Goal: Task Accomplishment & Management: Manage account settings

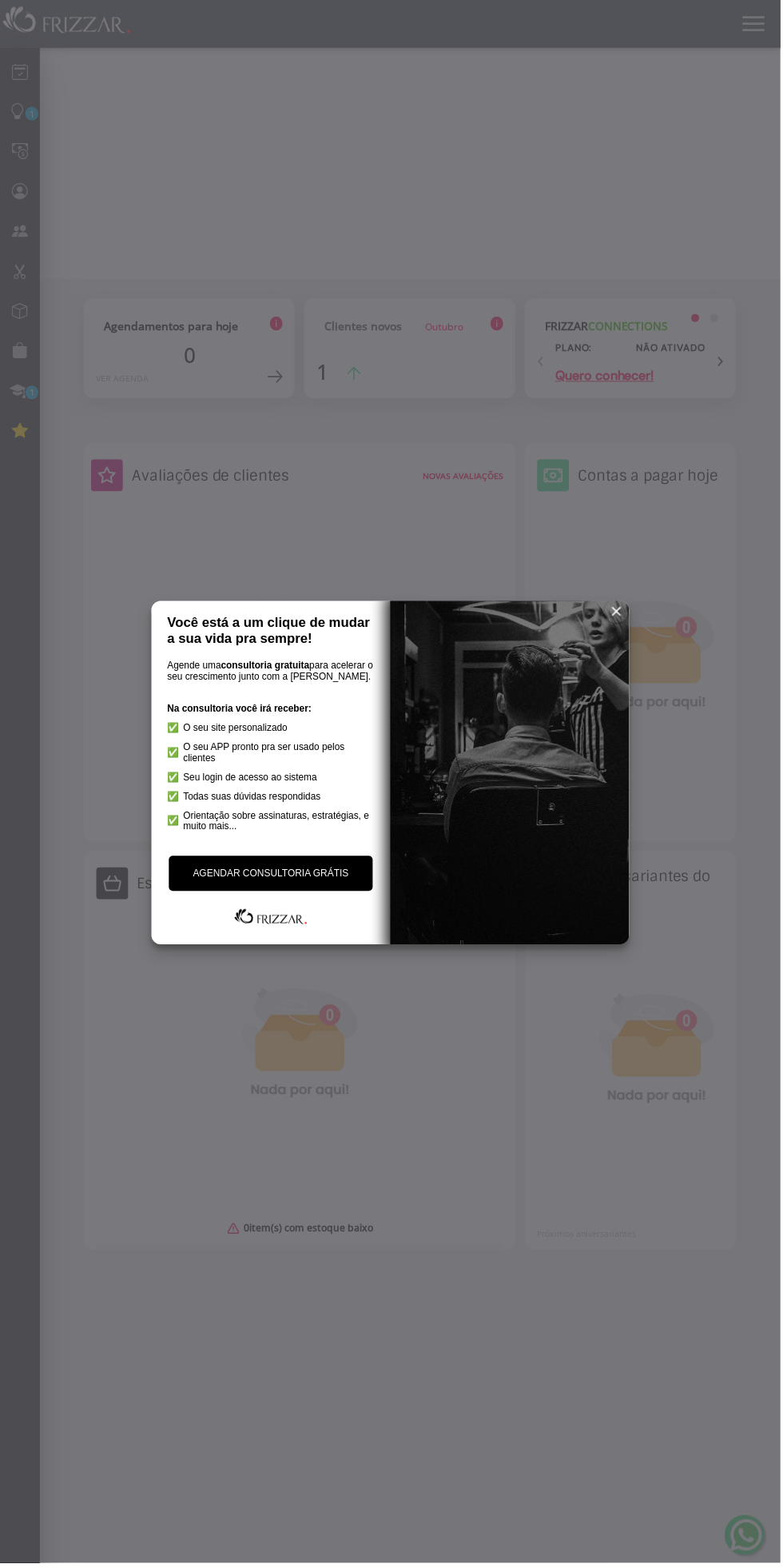
click at [618, 611] on span "reset" at bounding box center [619, 613] width 16 height 16
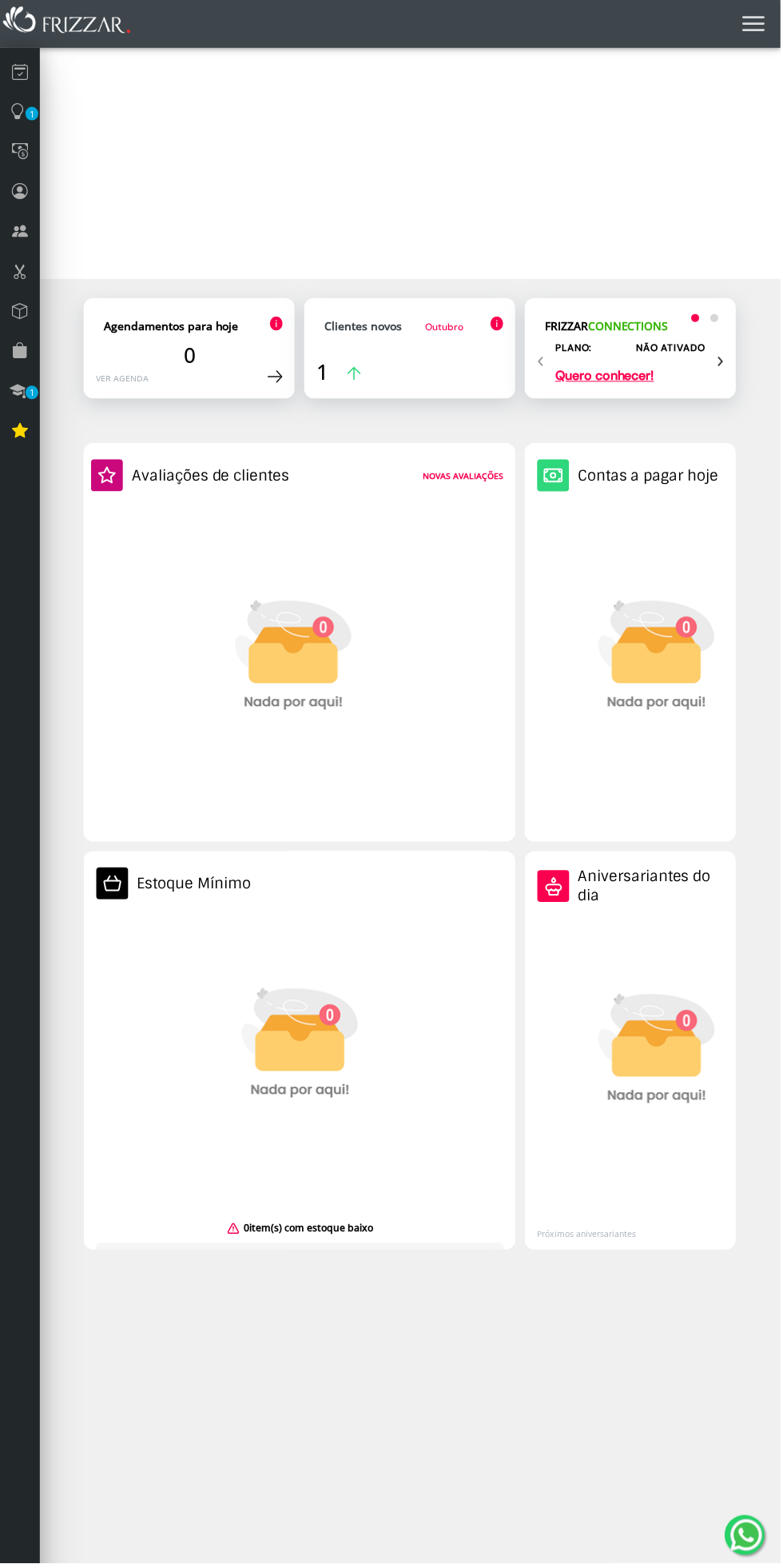
click at [464, 373] on div "1" at bounding box center [410, 373] width 188 height 29
click at [462, 372] on div "1" at bounding box center [410, 373] width 188 height 29
click at [450, 332] on span "Outubro" at bounding box center [446, 327] width 38 height 13
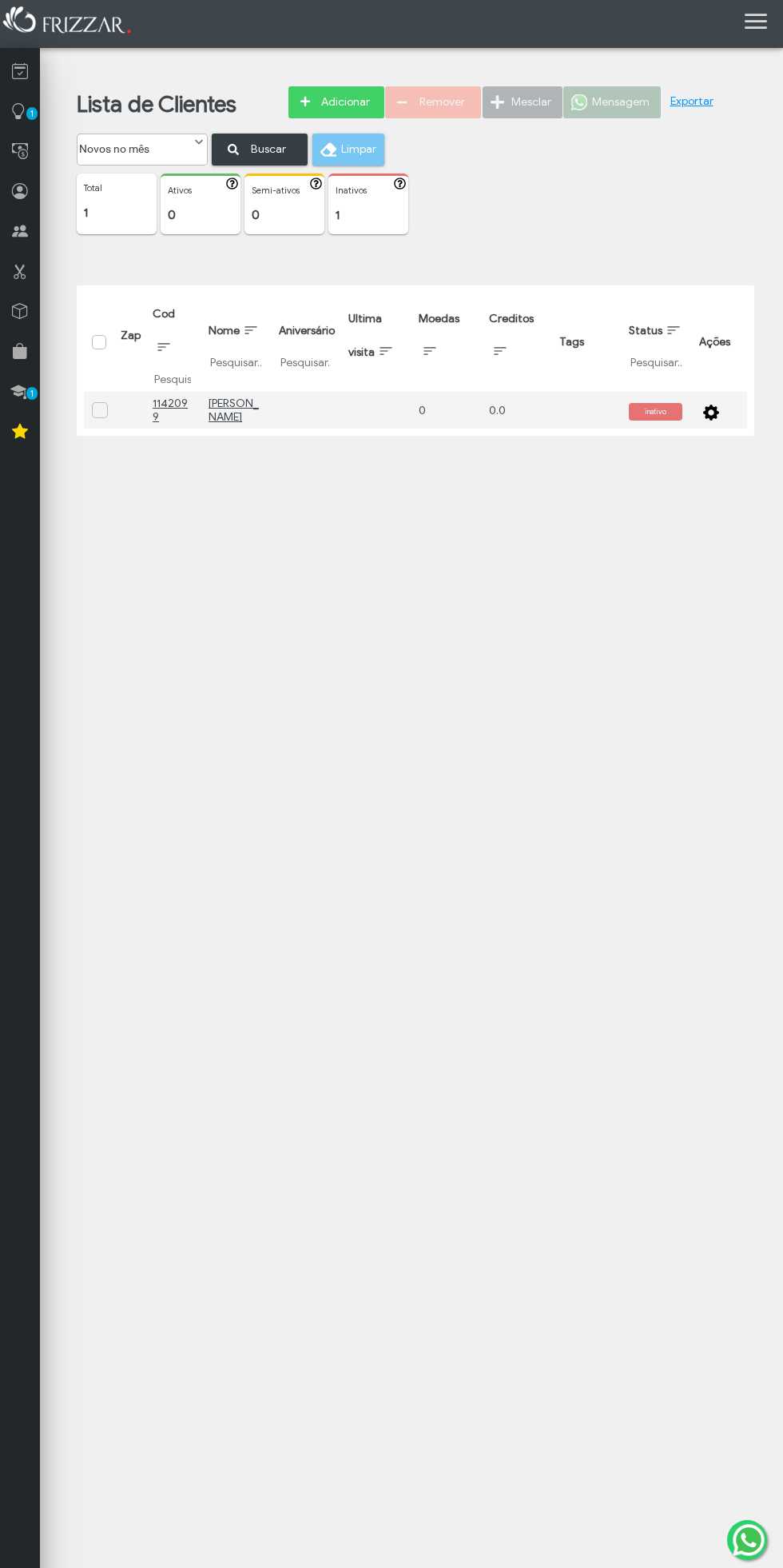
click at [394, 191] on p "Inativos" at bounding box center [368, 190] width 65 height 11
click at [398, 178] on icon "button" at bounding box center [400, 183] width 12 height 12
click at [119, 219] on p "1" at bounding box center [116, 212] width 65 height 14
click at [22, 120] on icon at bounding box center [18, 111] width 16 height 20
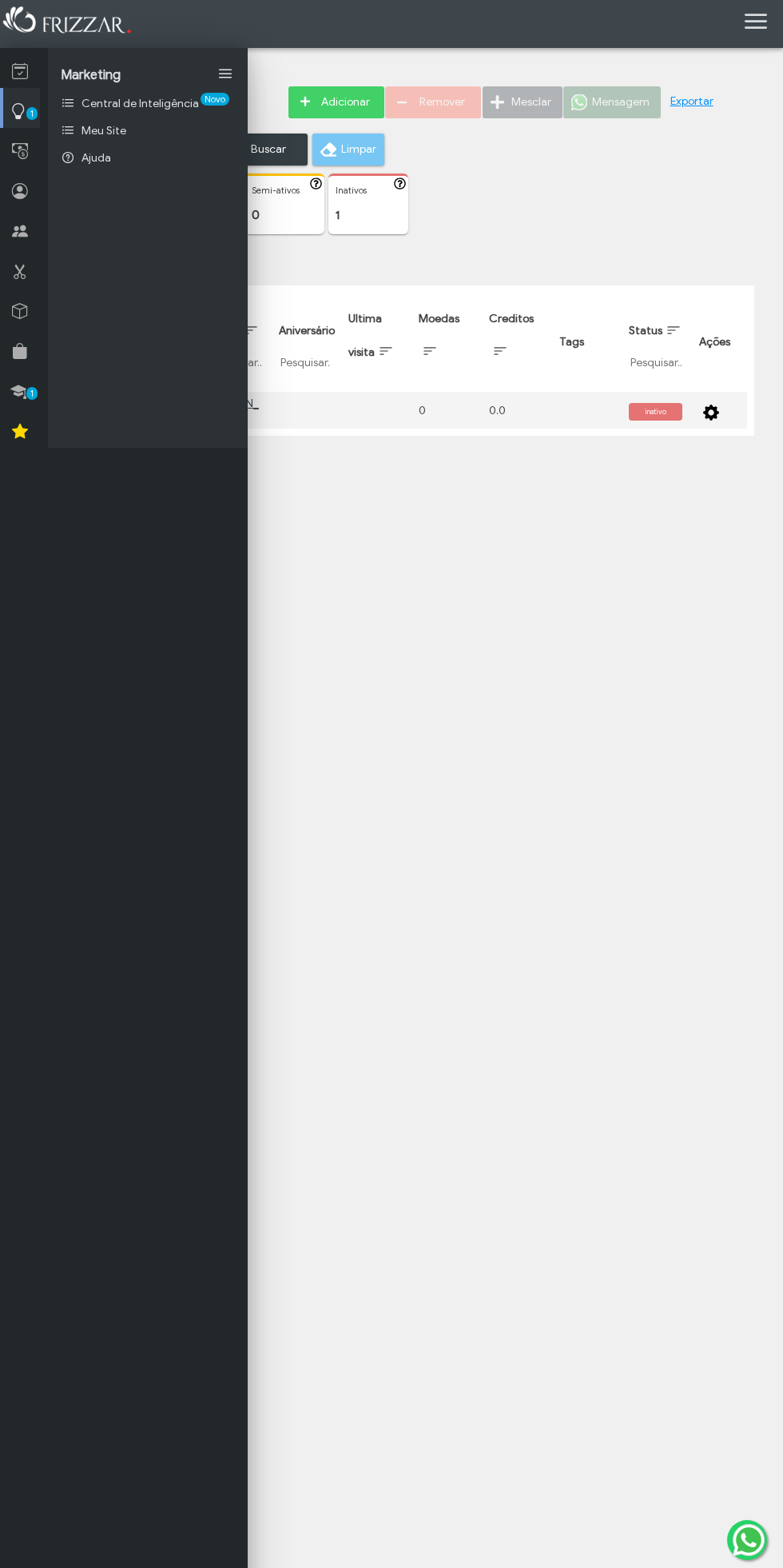
click at [186, 94] on link "Central de Inteligência Novo" at bounding box center [148, 103] width 200 height 27
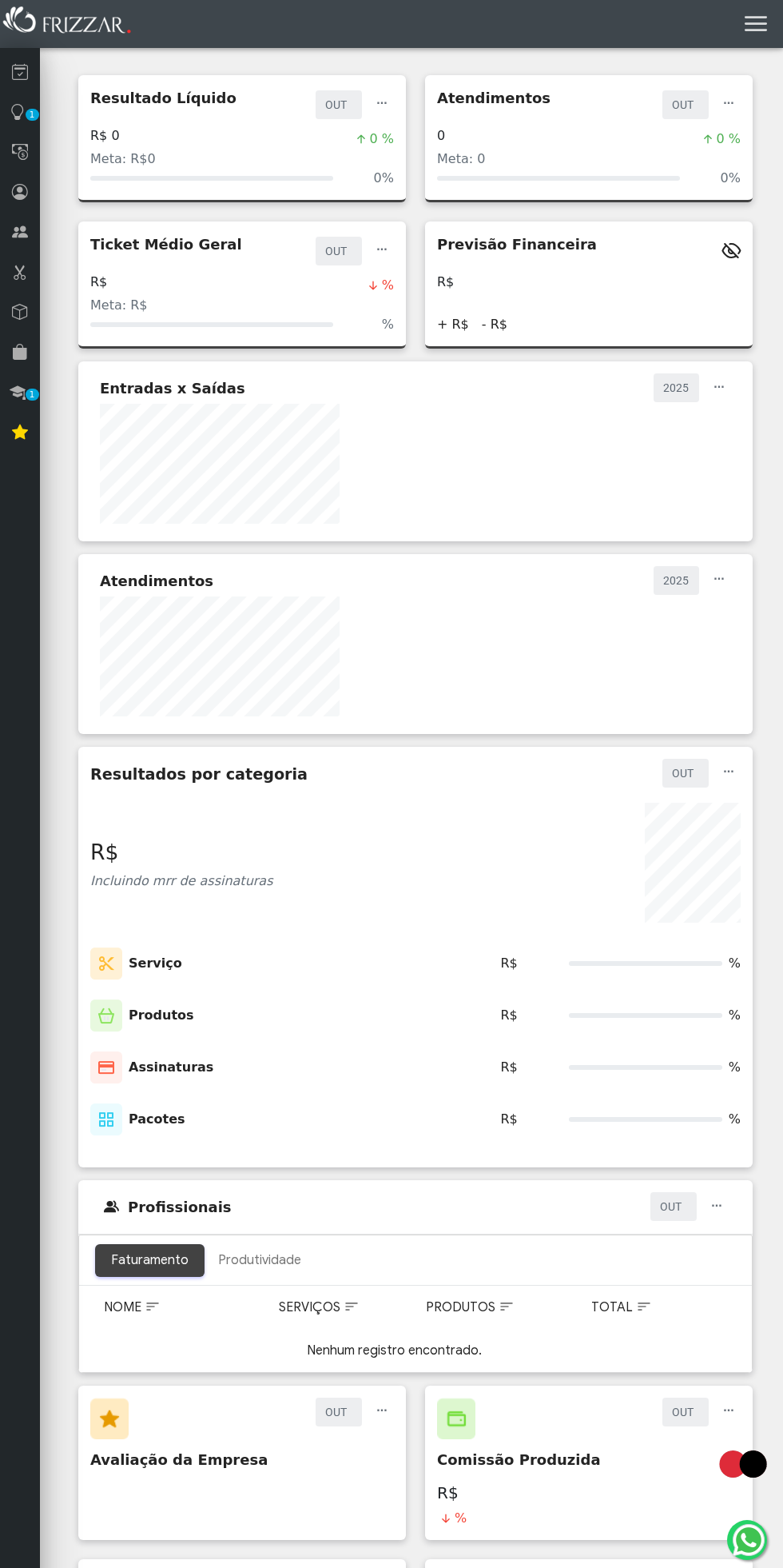
click at [19, 70] on icon at bounding box center [20, 72] width 16 height 19
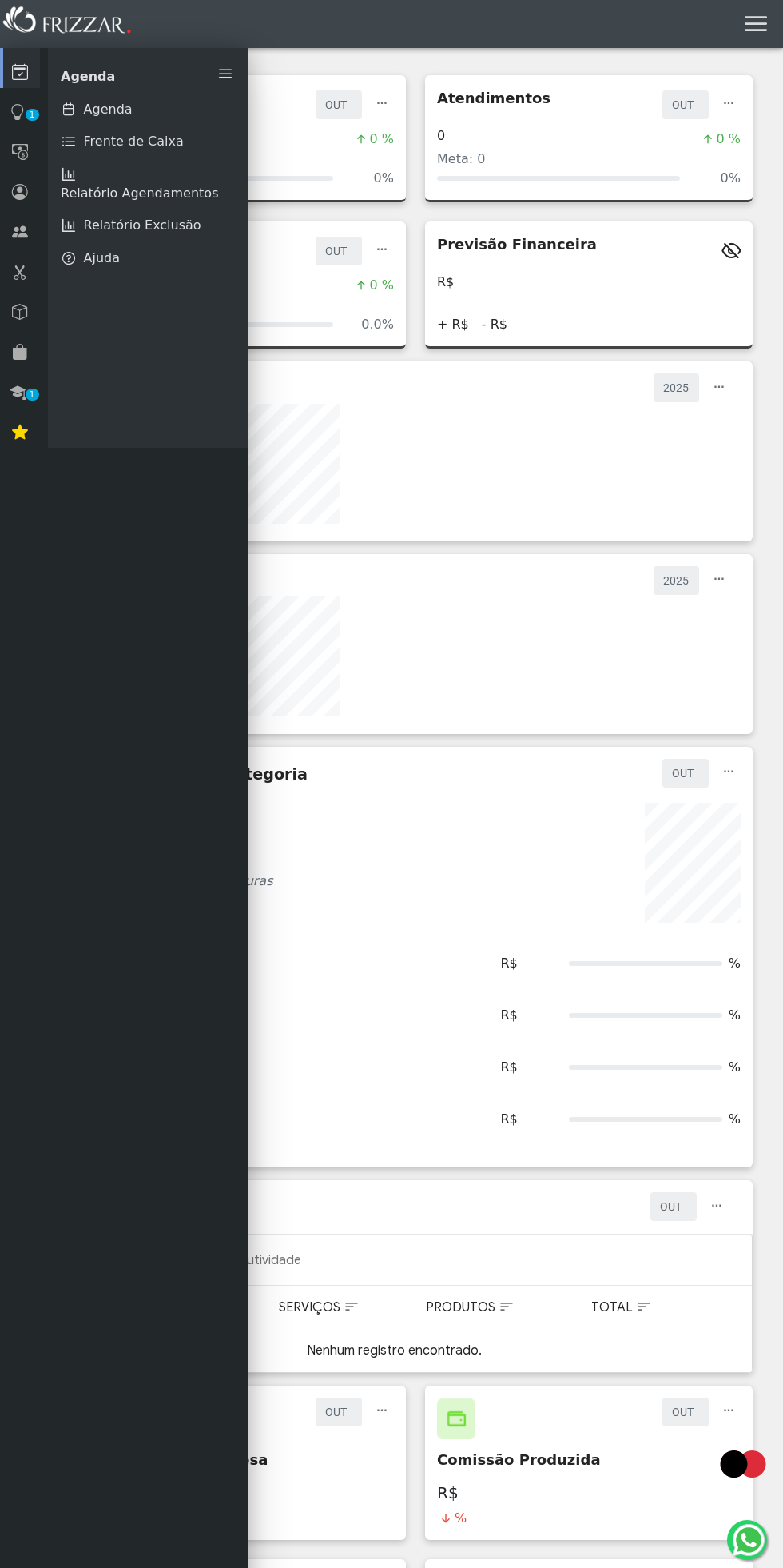
click at [144, 108] on link "Agenda" at bounding box center [148, 109] width 200 height 33
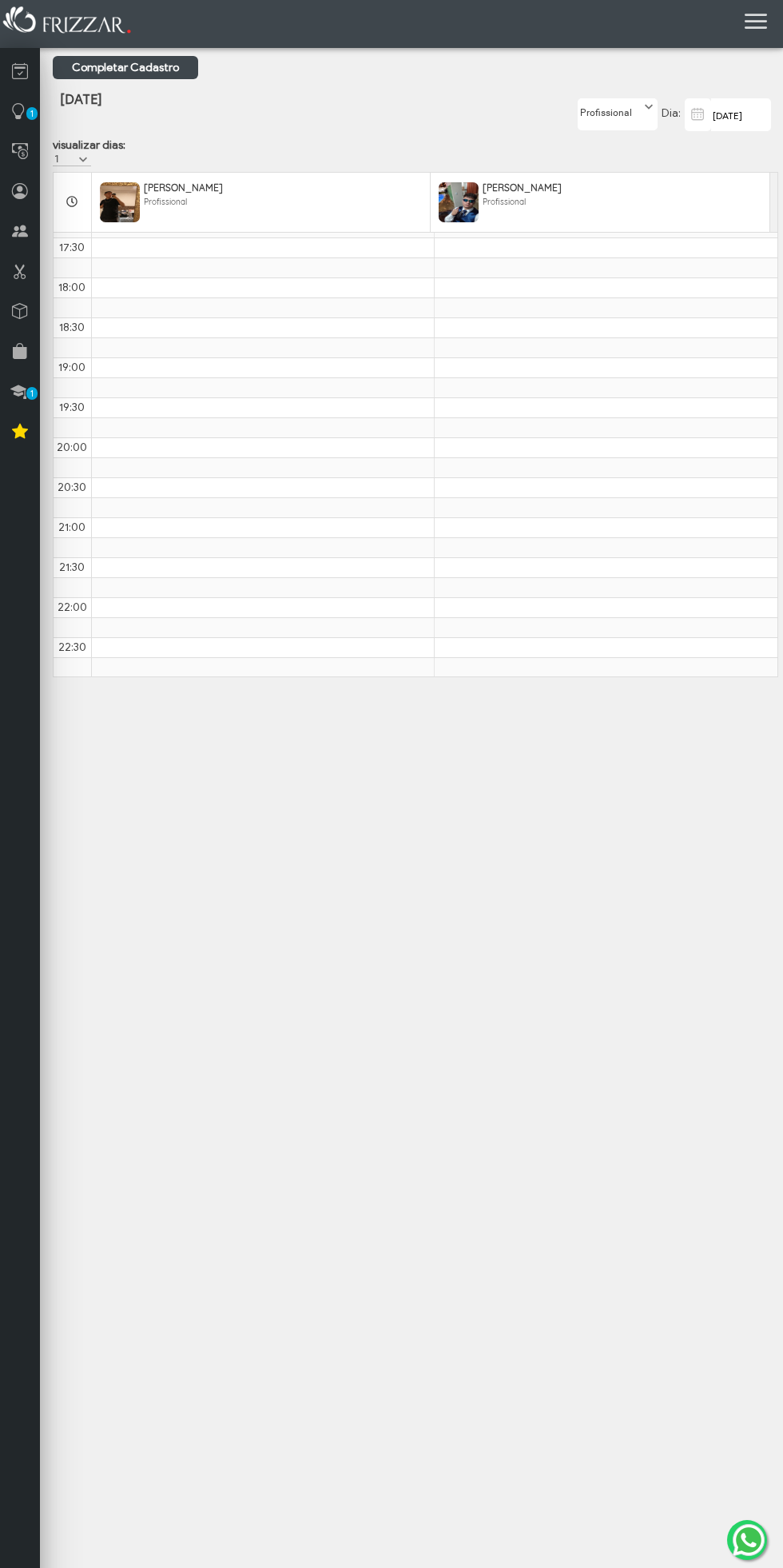
click at [82, 158] on span at bounding box center [83, 160] width 16 height 16
click at [92, 224] on th "Higor santos Jesus Alves Profissional" at bounding box center [260, 203] width 339 height 59
click at [86, 155] on span at bounding box center [83, 160] width 16 height 16
click at [75, 215] on li "2" at bounding box center [72, 226] width 38 height 24
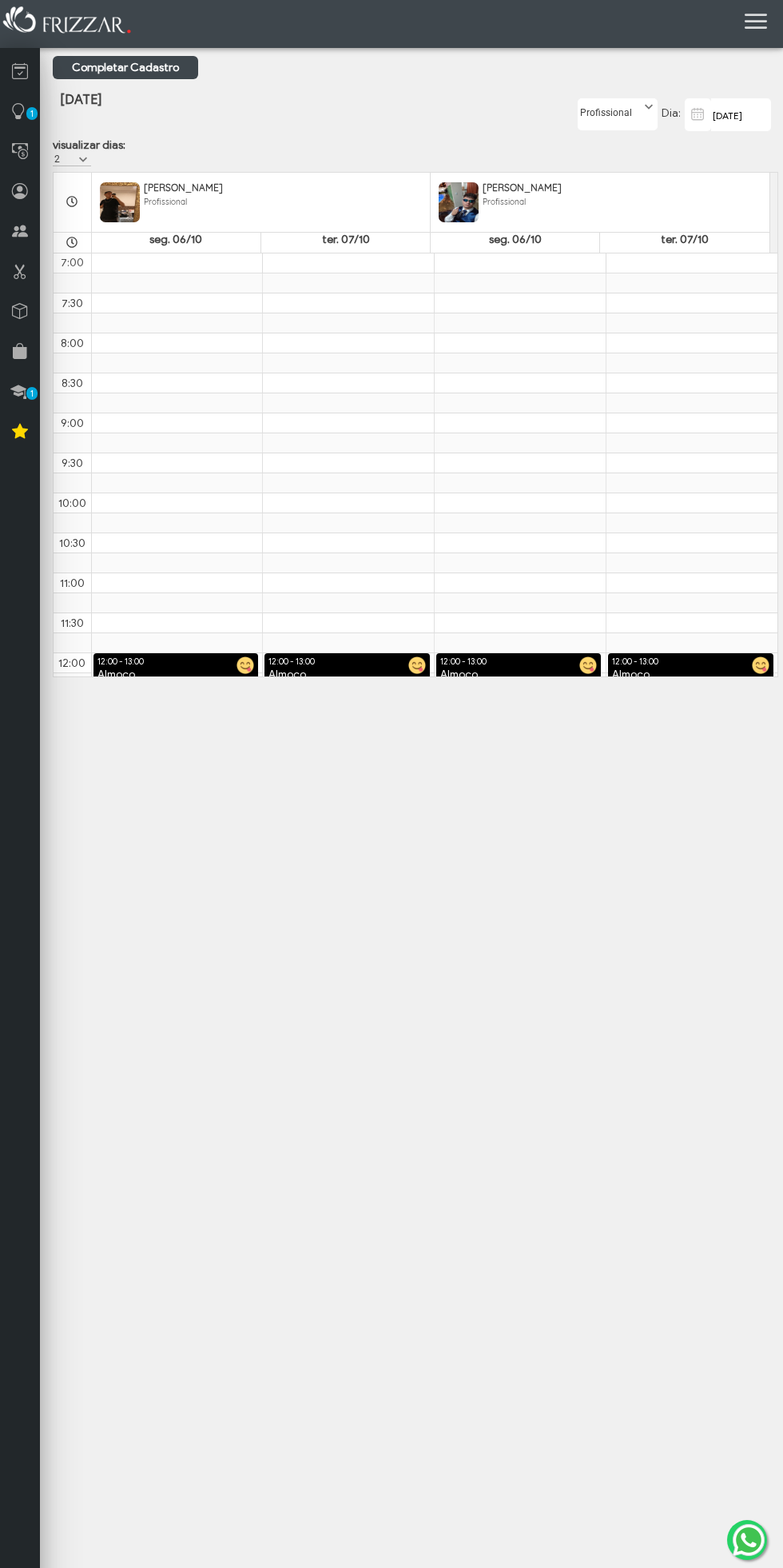
scroll to position [856, 0]
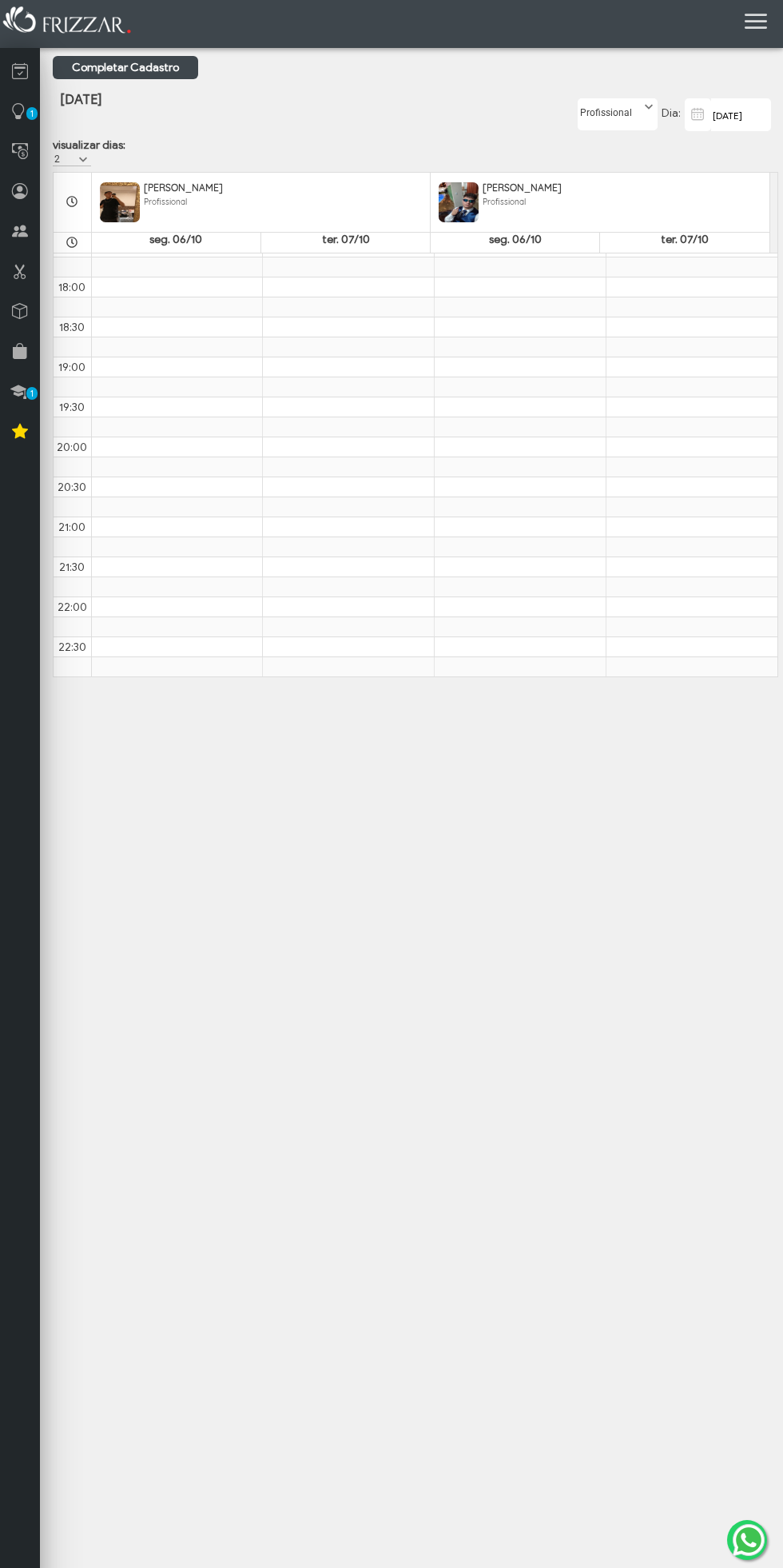
click at [85, 153] on span at bounding box center [83, 160] width 16 height 16
click at [83, 162] on span at bounding box center [83, 160] width 16 height 16
click at [83, 162] on span at bounding box center [83, 160] width 16 height 16
click at [93, 203] on div "Higor santos Jesus Alves Profissional" at bounding box center [260, 194] width 338 height 27
click at [81, 160] on span at bounding box center [83, 160] width 16 height 16
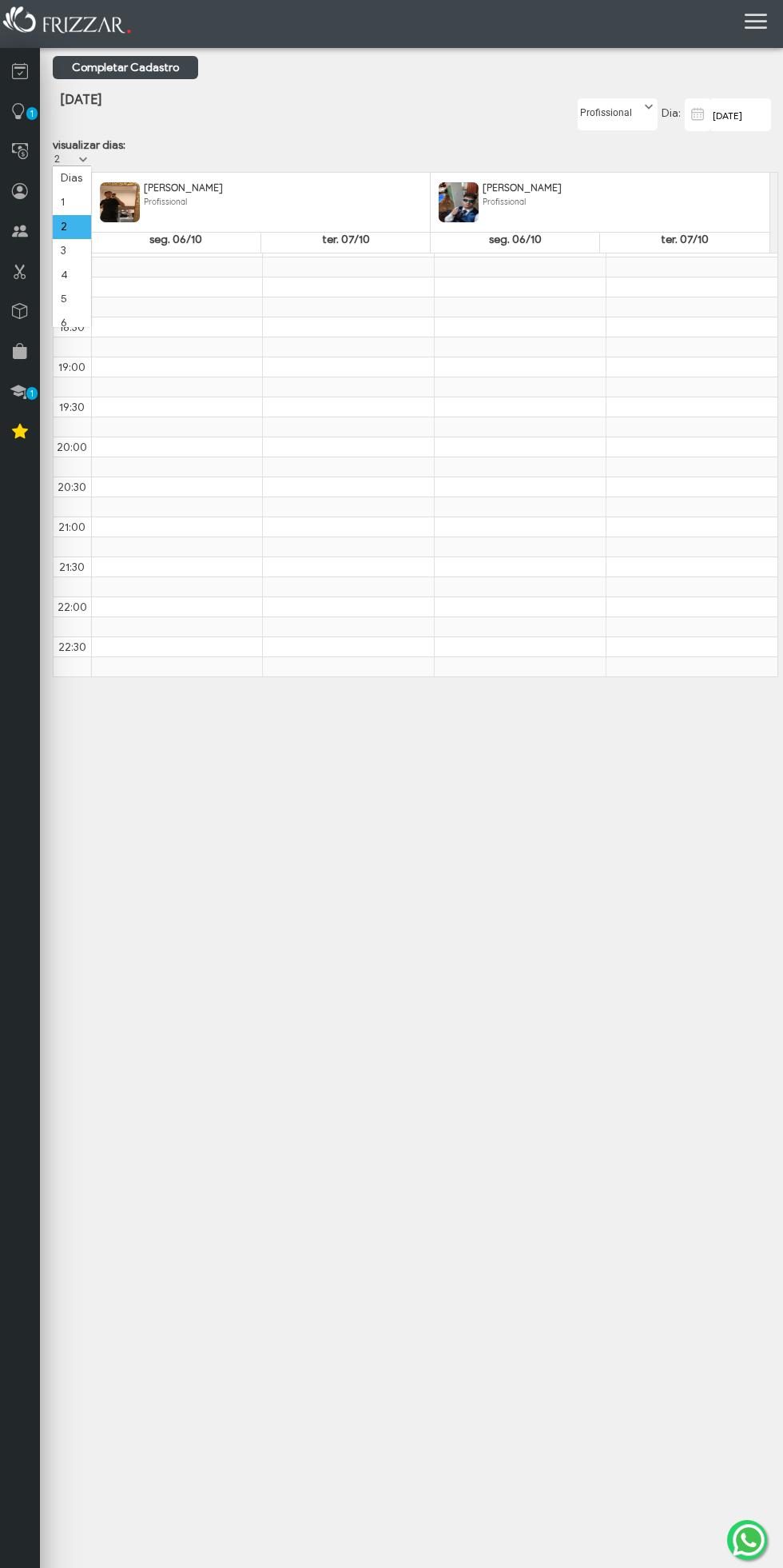
click at [80, 208] on li "1" at bounding box center [72, 202] width 38 height 24
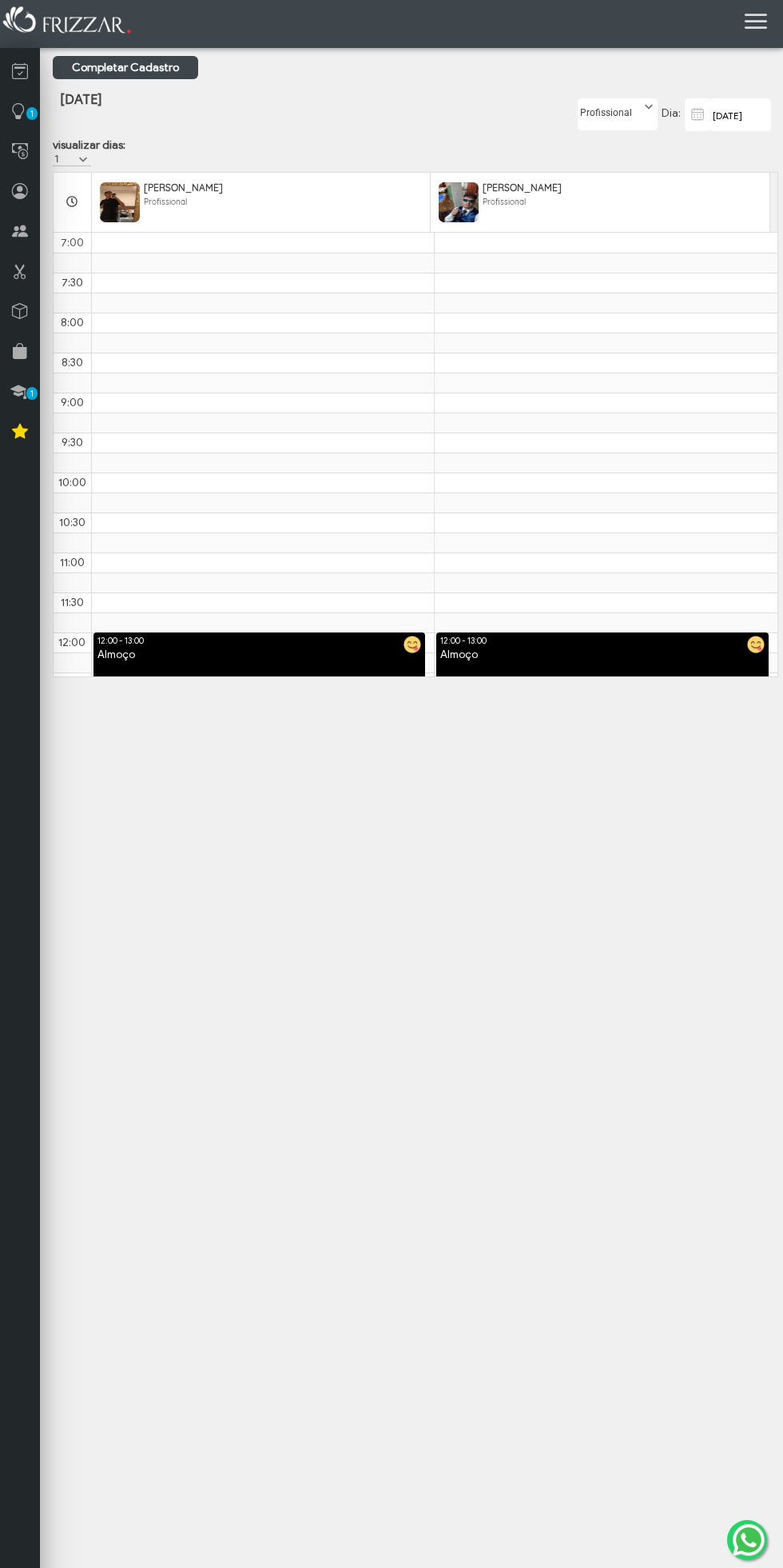
scroll to position [835, 0]
